Goal: Task Accomplishment & Management: Complete application form

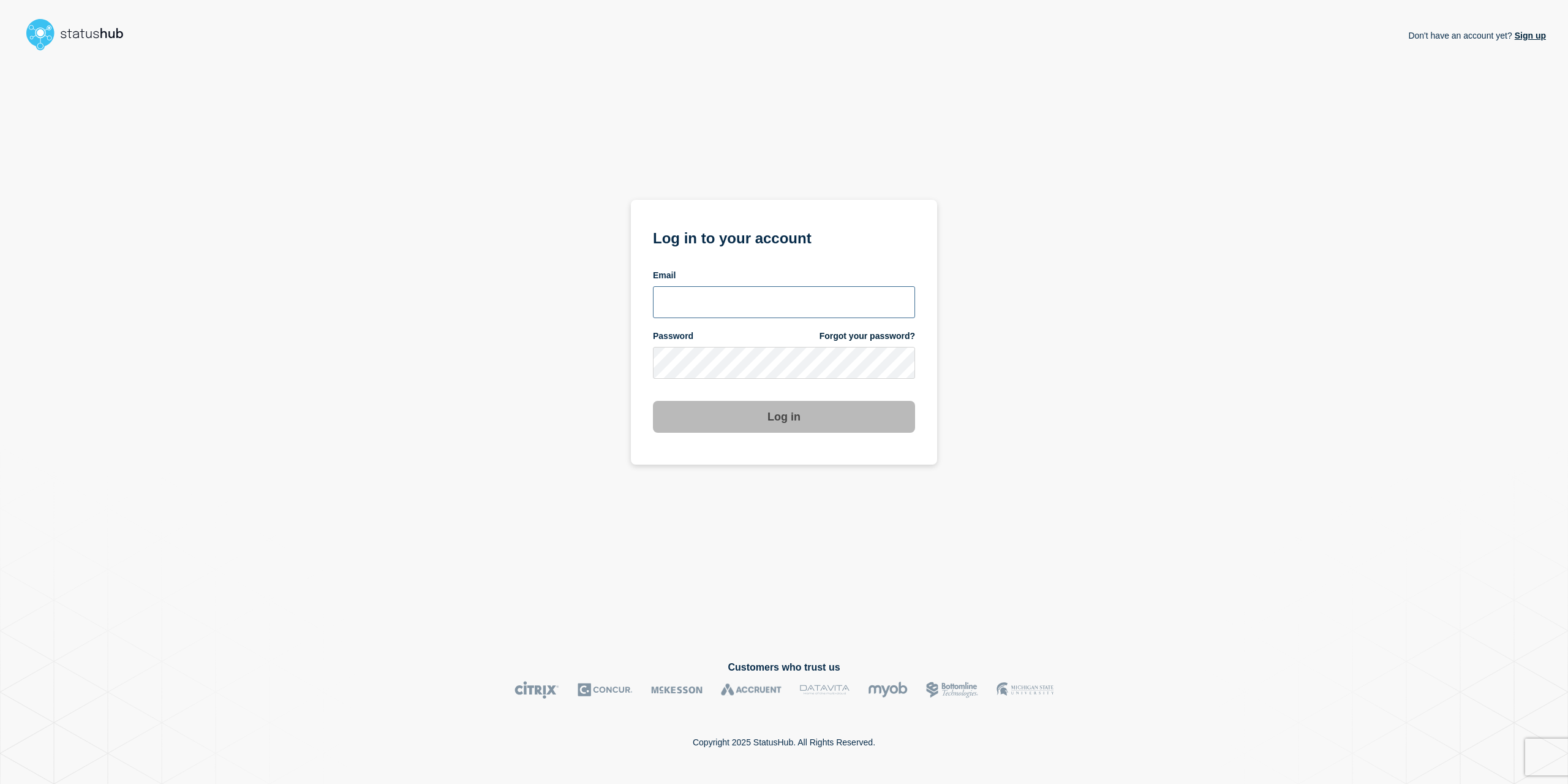
click at [684, 313] on input "email input" at bounding box center [784, 302] width 262 height 32
type input "[PERSON_NAME][EMAIL_ADDRESS][PERSON_NAME][DOMAIN_NAME]"
click at [704, 379] on form "Log in to your account Email [PERSON_NAME][EMAIL_ADDRESS][PERSON_NAME][DOMAIN_N…" at bounding box center [784, 329] width 262 height 207
click at [796, 414] on button "Log in" at bounding box center [784, 417] width 262 height 32
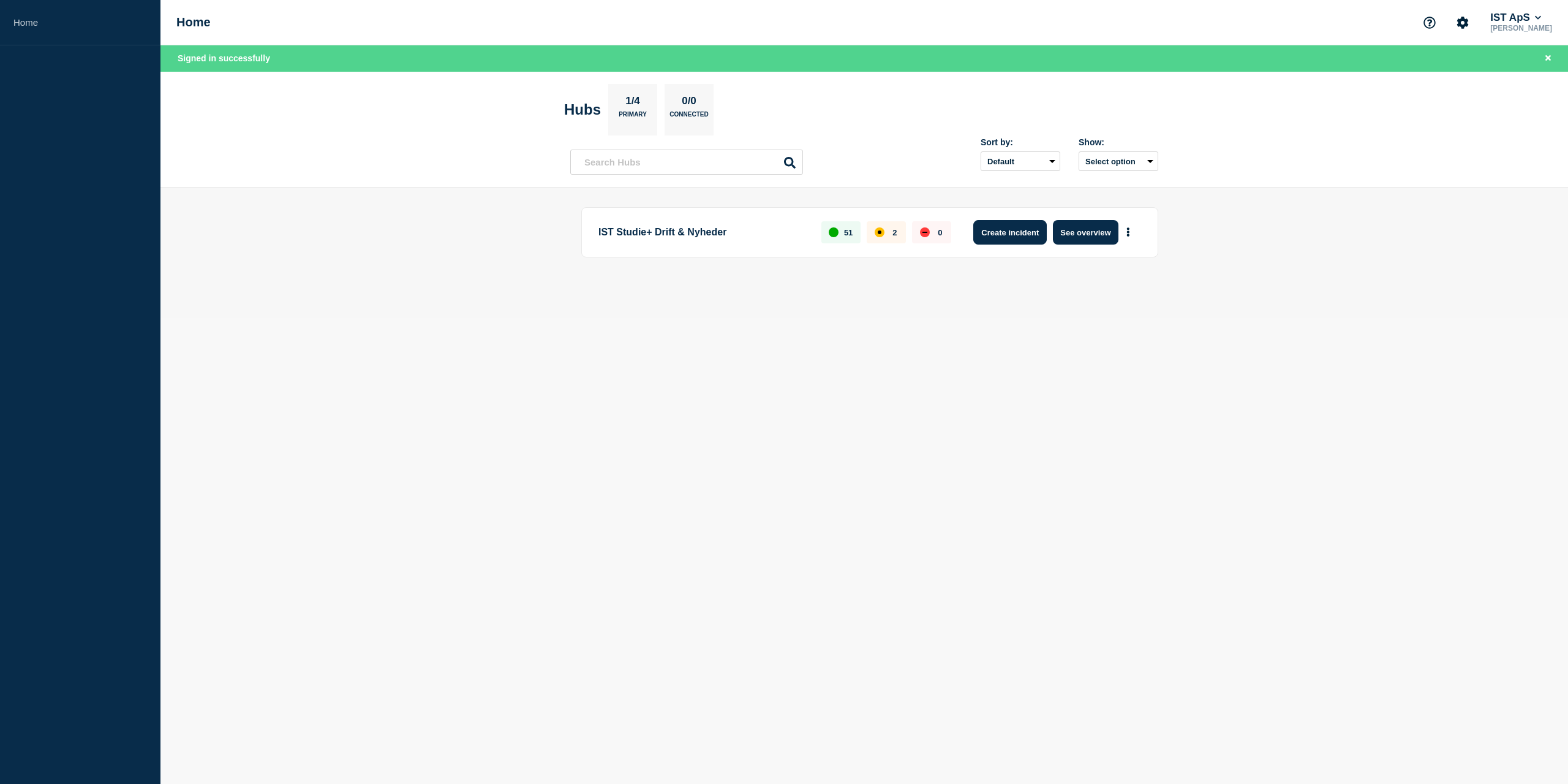
click at [1002, 231] on button "Create incident" at bounding box center [1009, 233] width 73 height 24
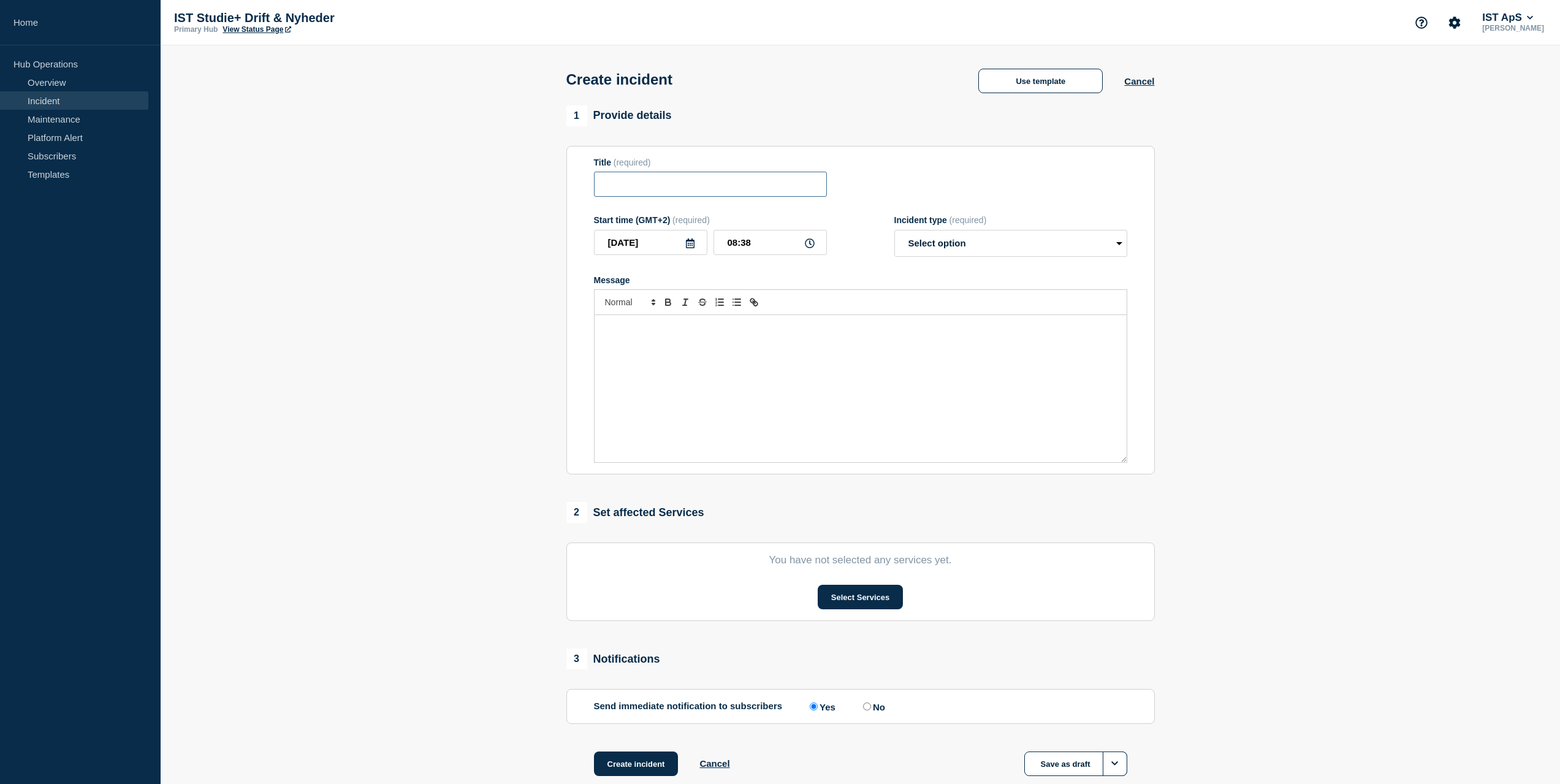
click at [604, 184] on input "Title" at bounding box center [711, 184] width 233 height 25
type input "Elevstamdata"
click at [1121, 244] on select "Select option Investigating Identified Monitoring" at bounding box center [1011, 243] width 233 height 27
select select "investigating"
click at [895, 233] on select "Select option Investigating Identified Monitoring" at bounding box center [1011, 243] width 233 height 27
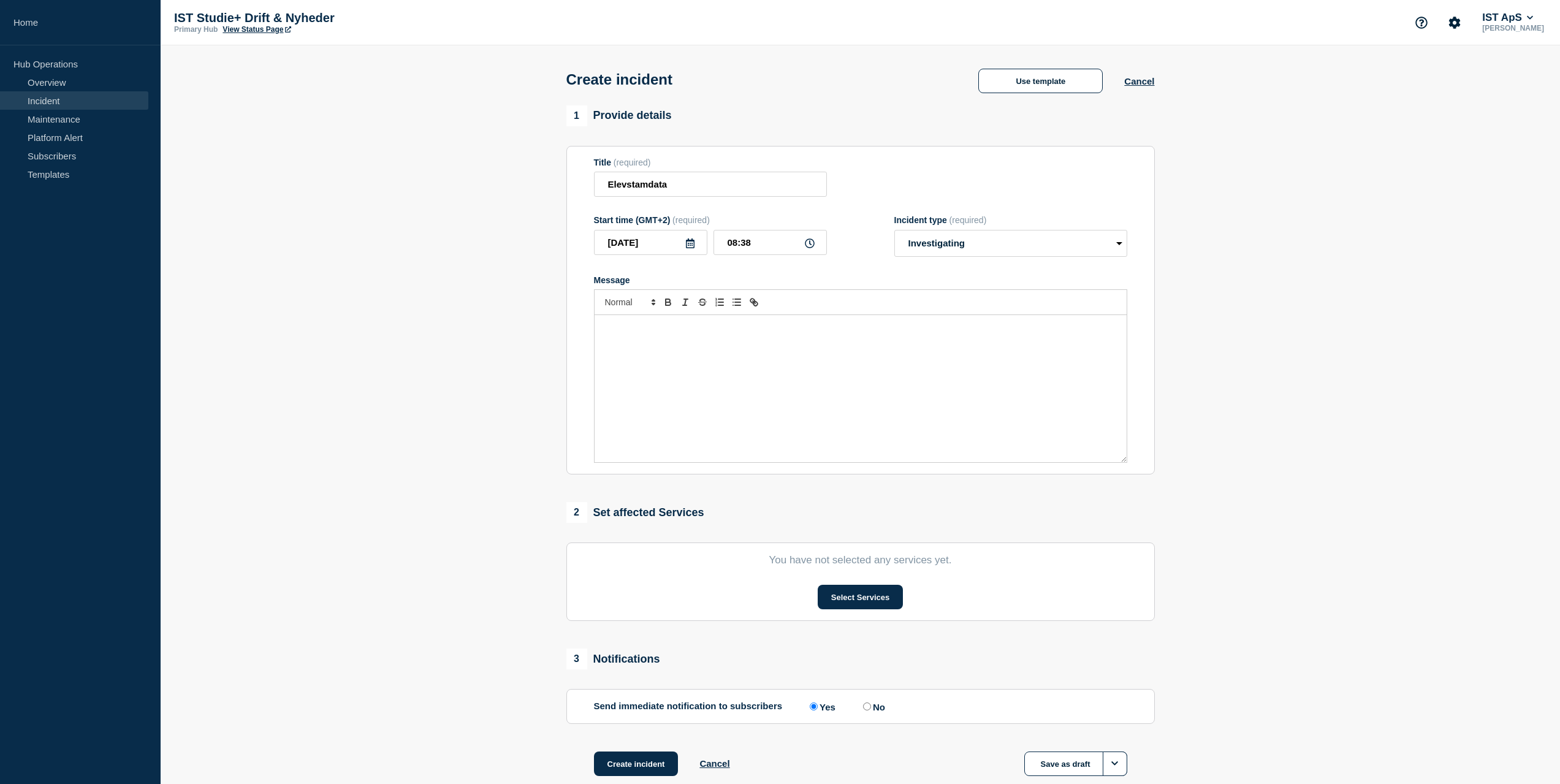
click at [612, 334] on p "Message" at bounding box center [860, 328] width 513 height 11
click at [855, 246] on div "Start time (GMT+2) (required) 2025-09-11 08:38 Incident type (required) Select …" at bounding box center [860, 235] width 533 height 42
click at [754, 349] on div "Elevstamdata: Når elever er på flere uddannelser og" at bounding box center [860, 389] width 532 height 147
click at [835, 597] on button "Select Services" at bounding box center [860, 597] width 86 height 24
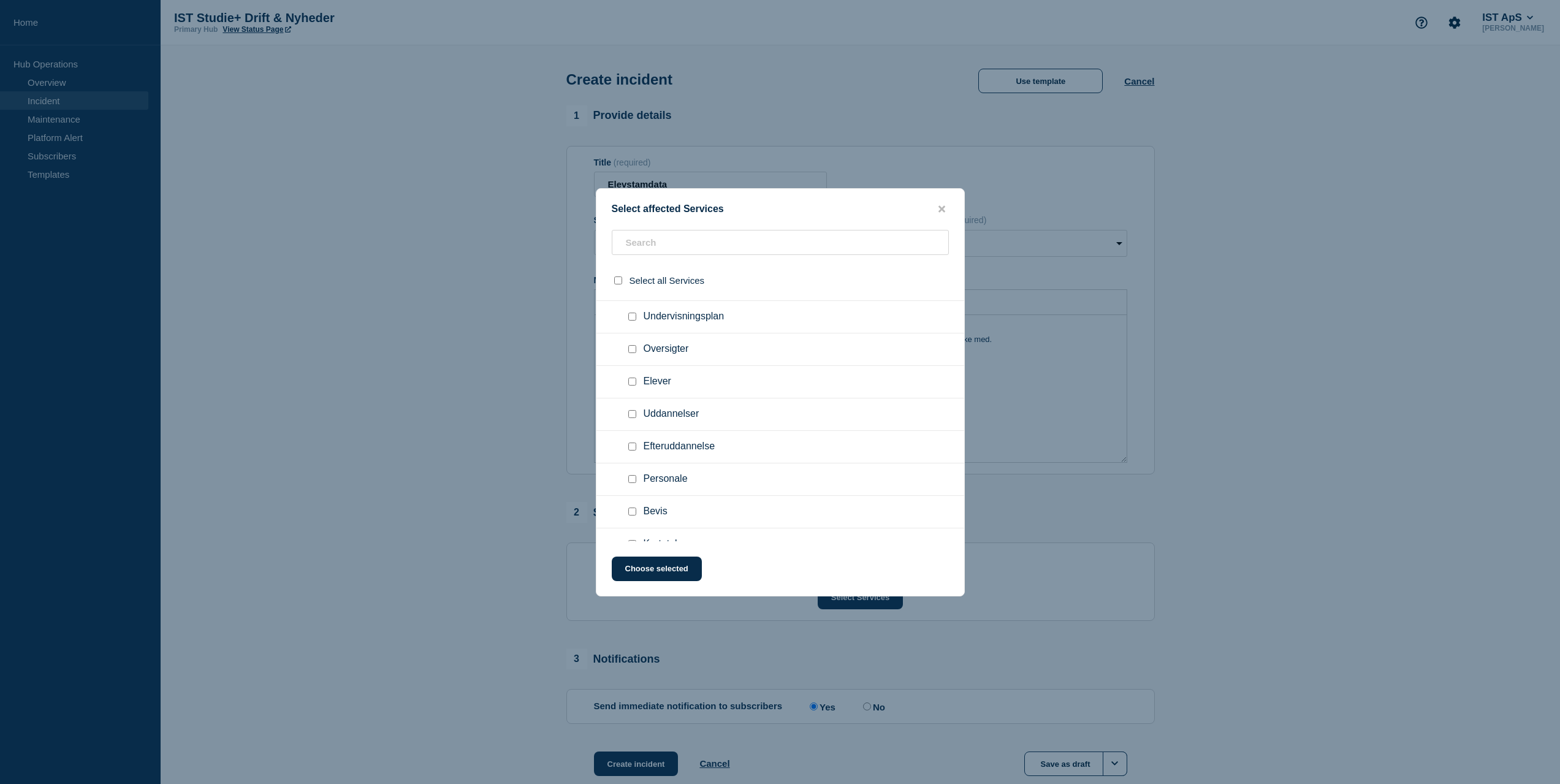
scroll to position [307, 0]
click at [633, 363] on input "Elever checkbox" at bounding box center [633, 363] width 8 height 8
checkbox input "true"
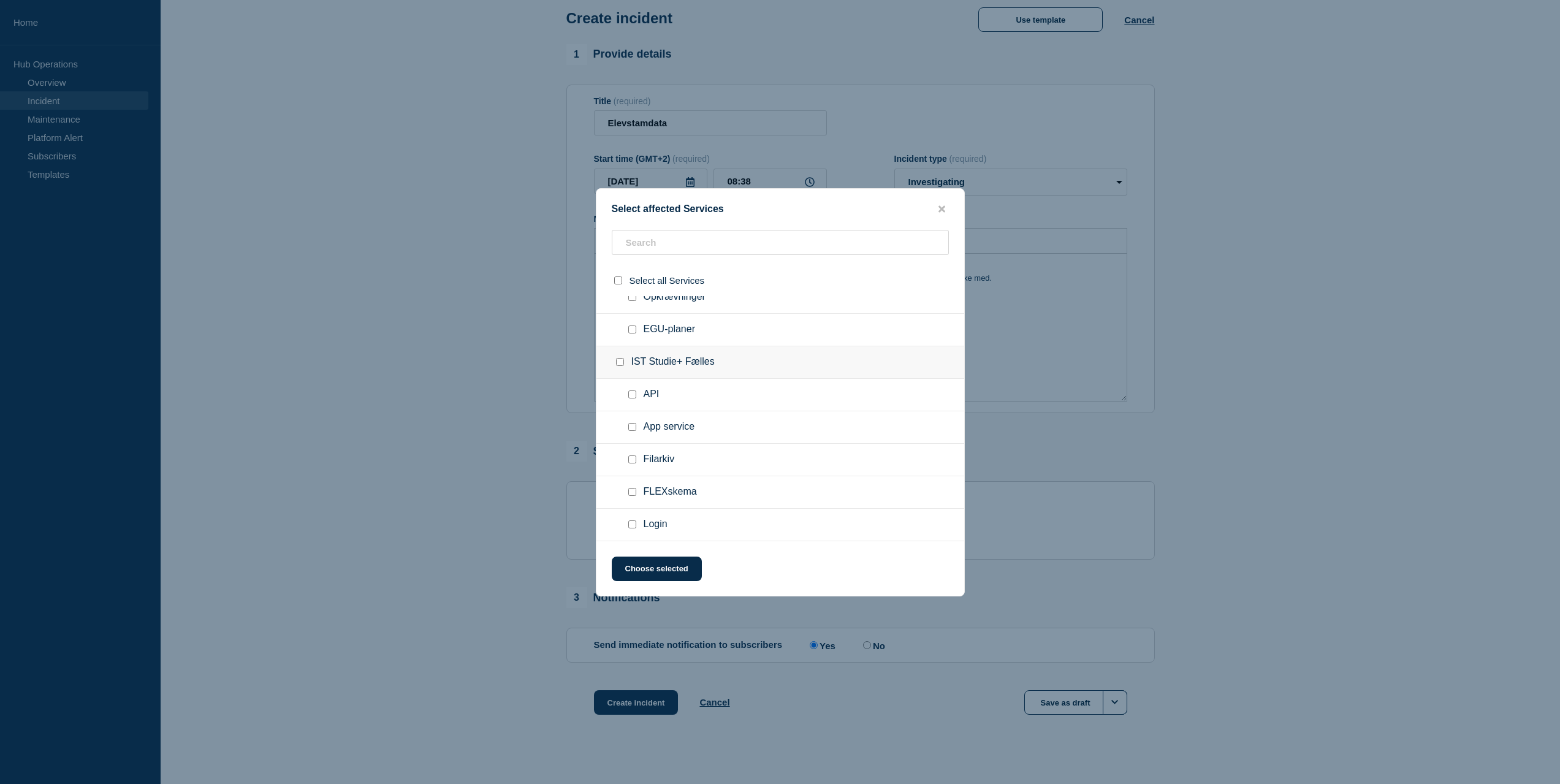
scroll to position [74, 0]
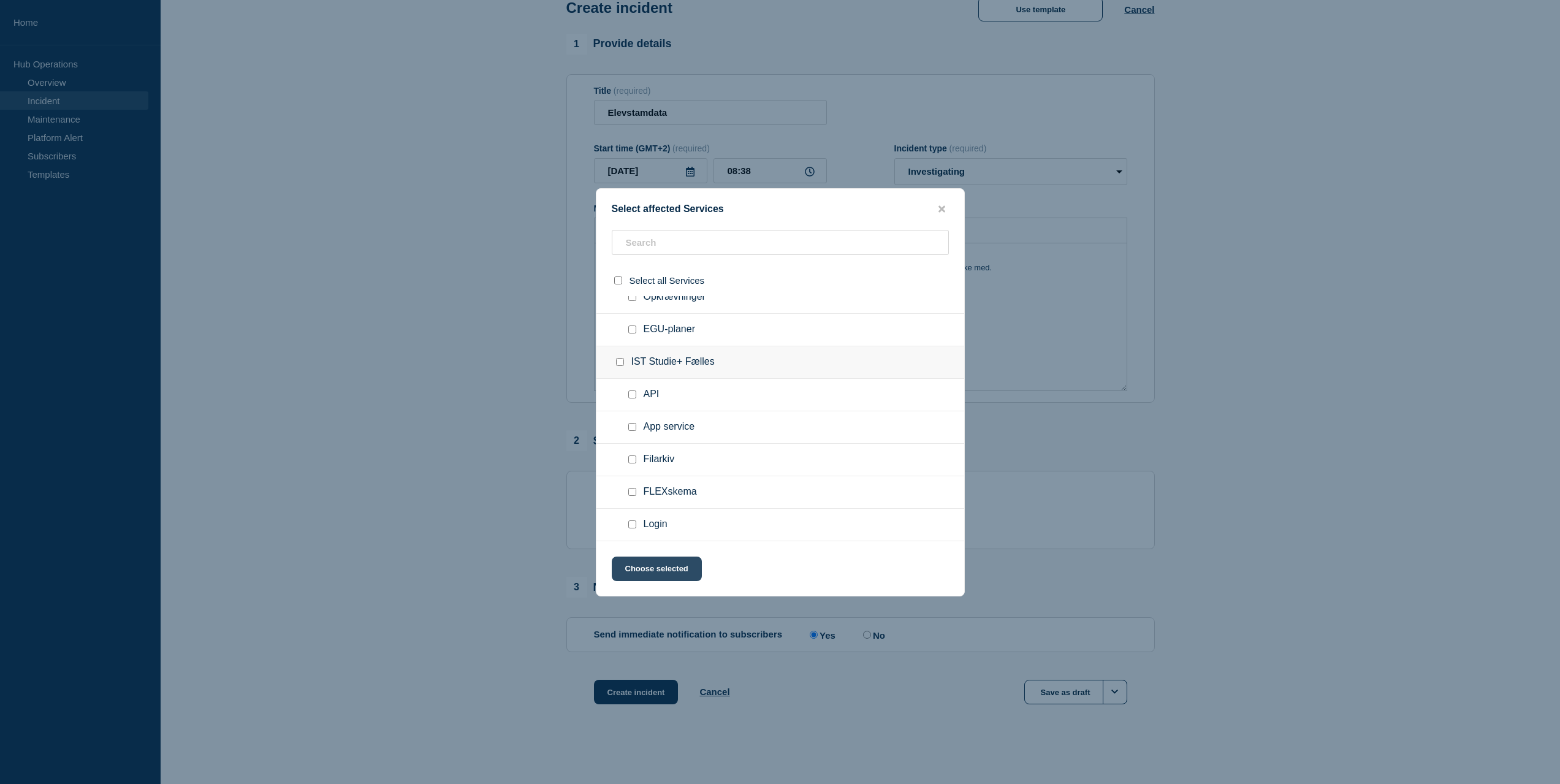
click at [664, 569] on button "Choose selected" at bounding box center [657, 568] width 90 height 24
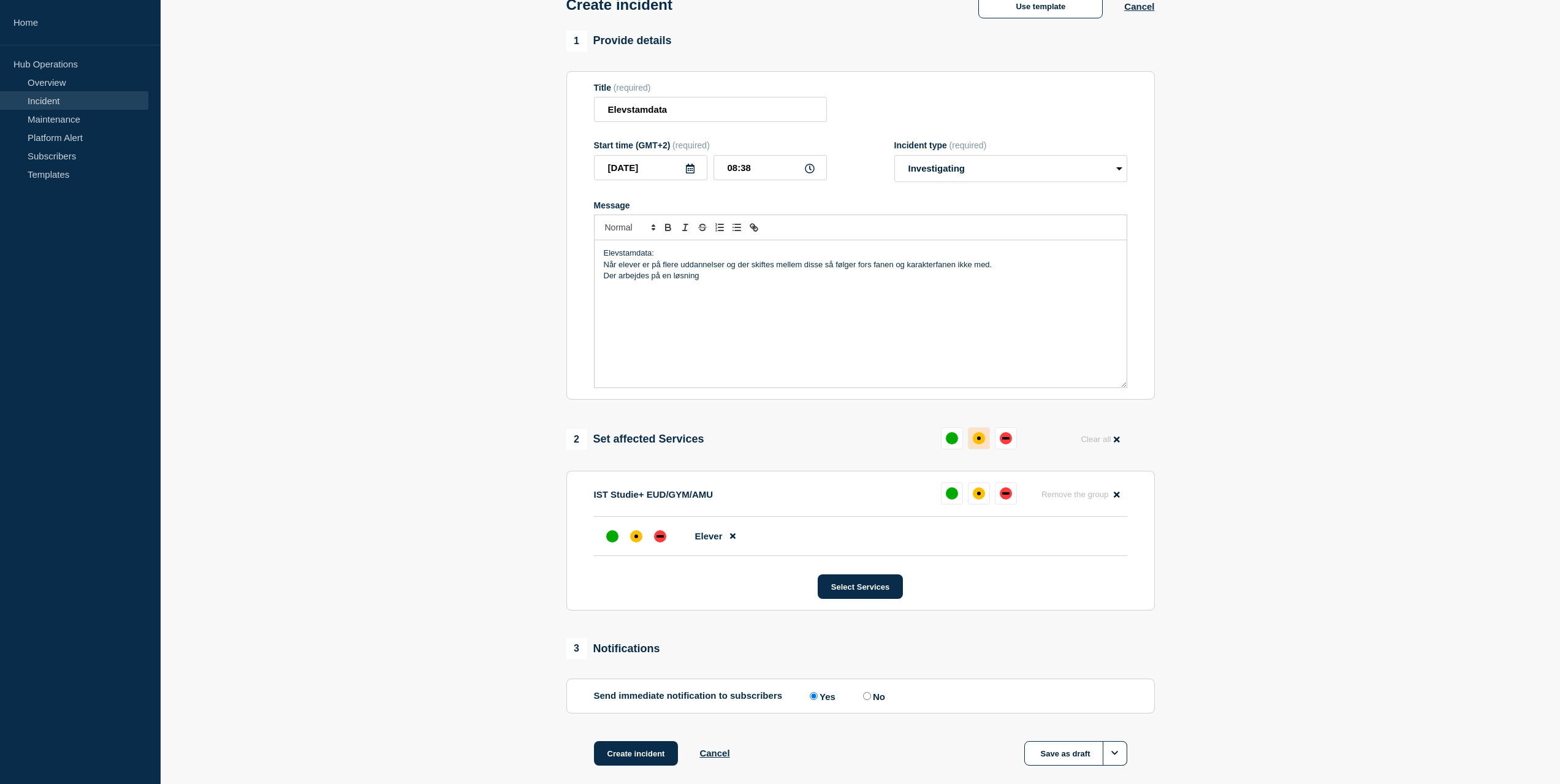
click at [981, 441] on div "affected" at bounding box center [979, 438] width 12 height 12
click at [866, 591] on button "Select Services" at bounding box center [860, 587] width 86 height 24
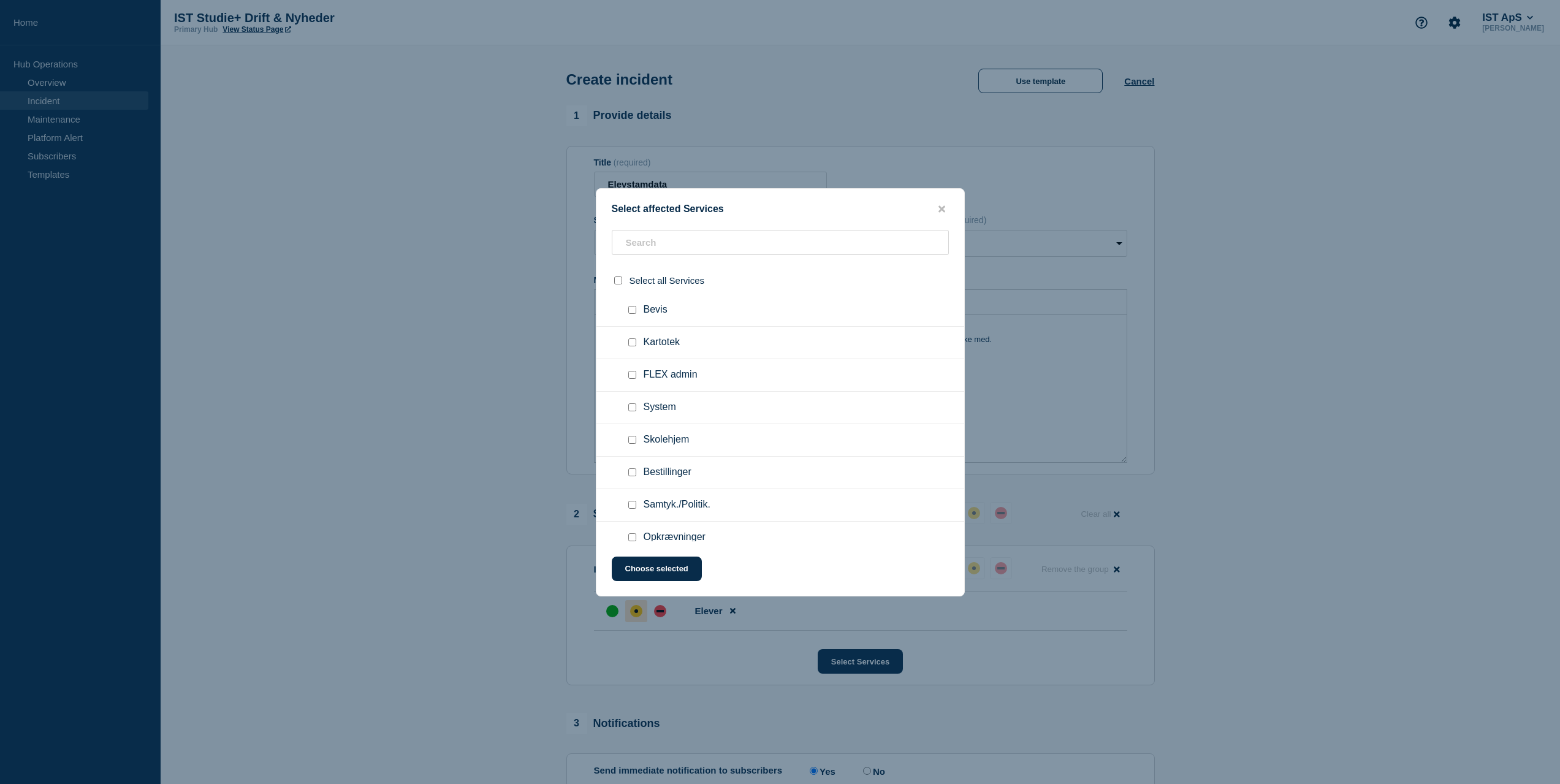
scroll to position [490, 0]
click at [666, 565] on button "Choose selected" at bounding box center [657, 568] width 90 height 24
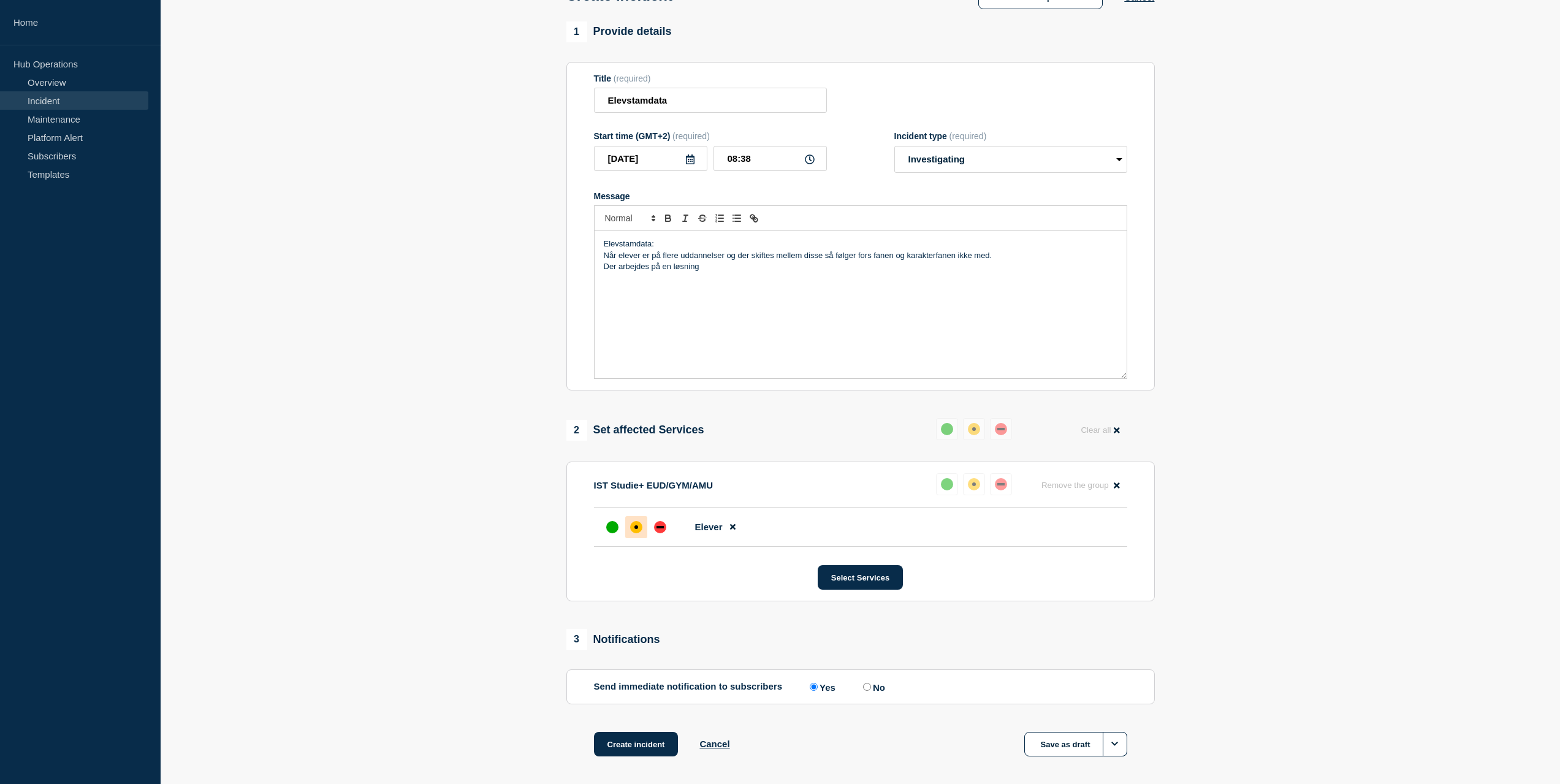
scroll to position [140, 0]
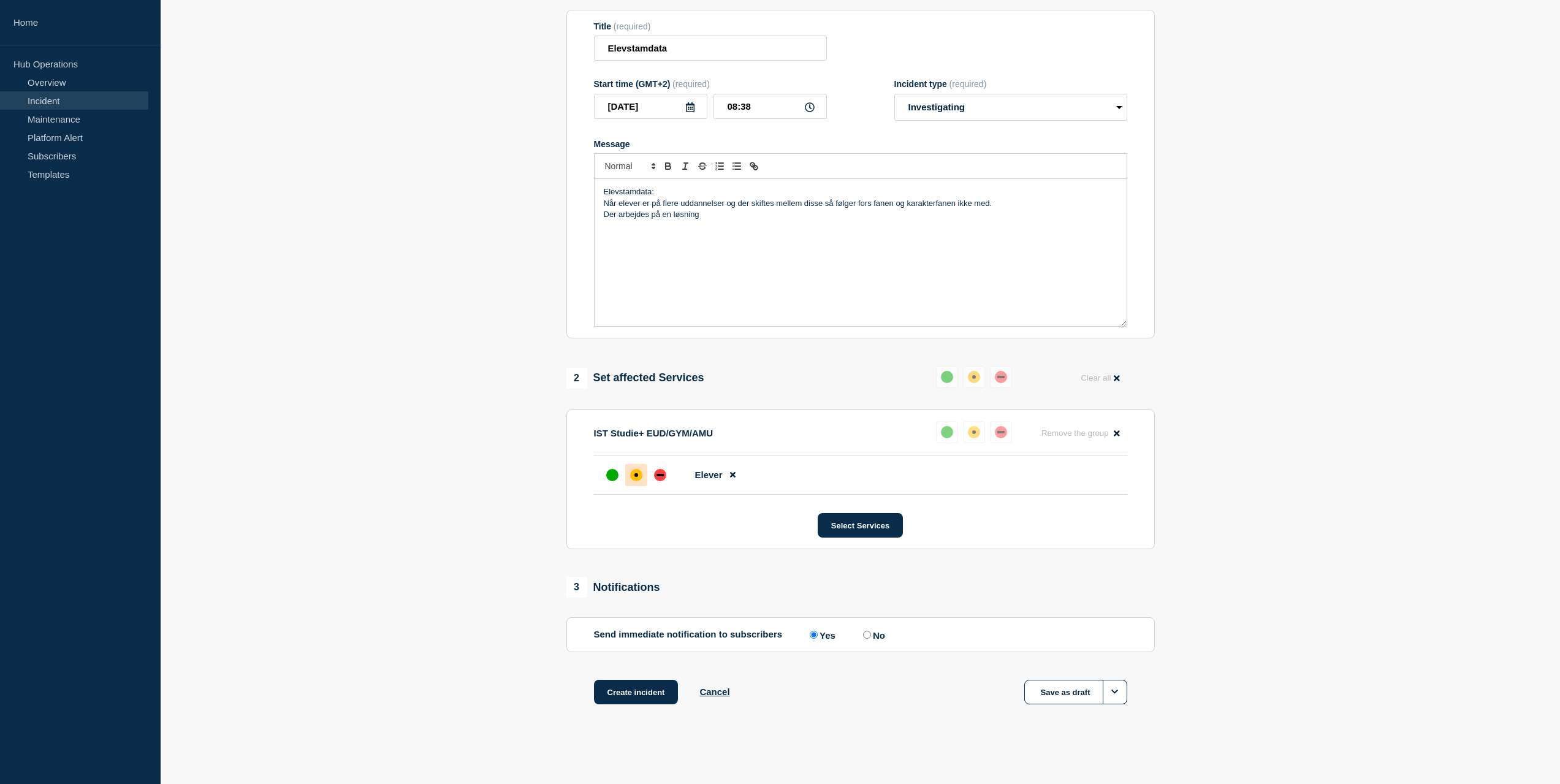
click at [872, 204] on p "Når elever er på flere uddannelser og der skiftes mellem disse så følger fors f…" at bounding box center [860, 204] width 513 height 11
click at [630, 693] on button "Create incident" at bounding box center [636, 692] width 85 height 24
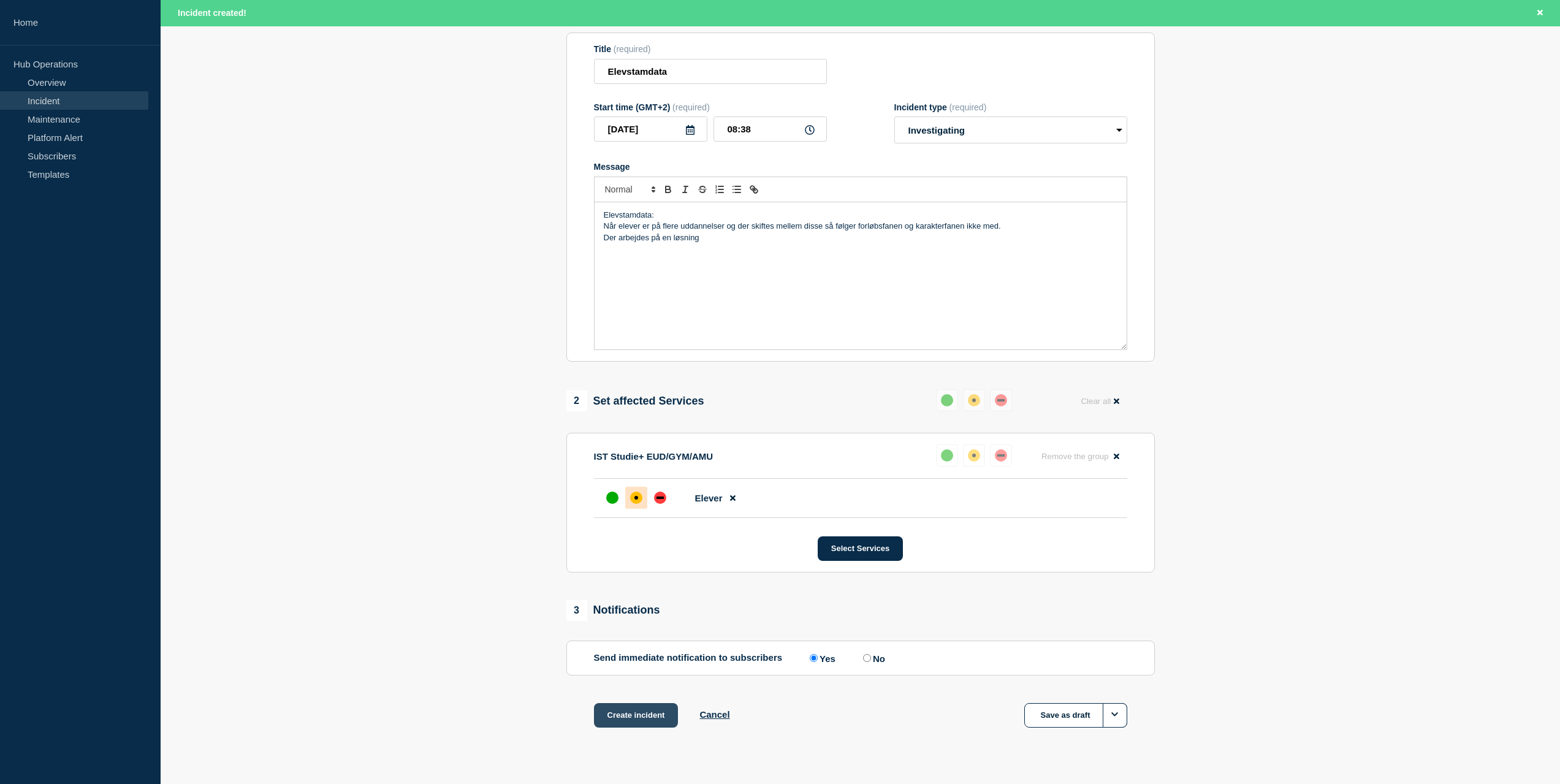
scroll to position [165, 0]
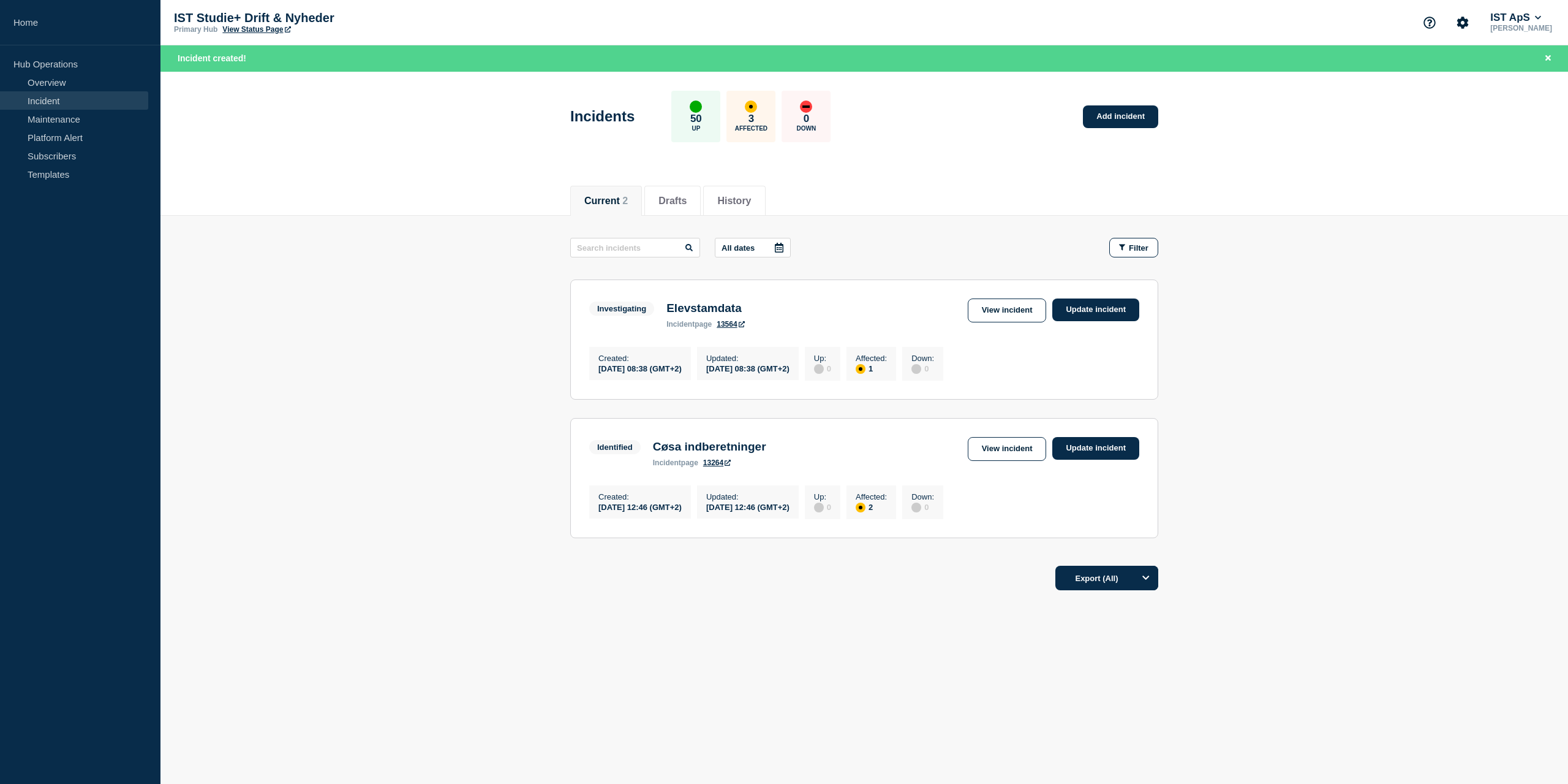
drag, startPoint x: 1568, startPoint y: 527, endPoint x: 1560, endPoint y: 535, distance: 11.3
click at [1560, 535] on main "All dates Filter Investigating 1 Affected Elevstamdata Created 2025-09-11 08:38…" at bounding box center [864, 386] width 1407 height 340
